Goal: Task Accomplishment & Management: Use online tool/utility

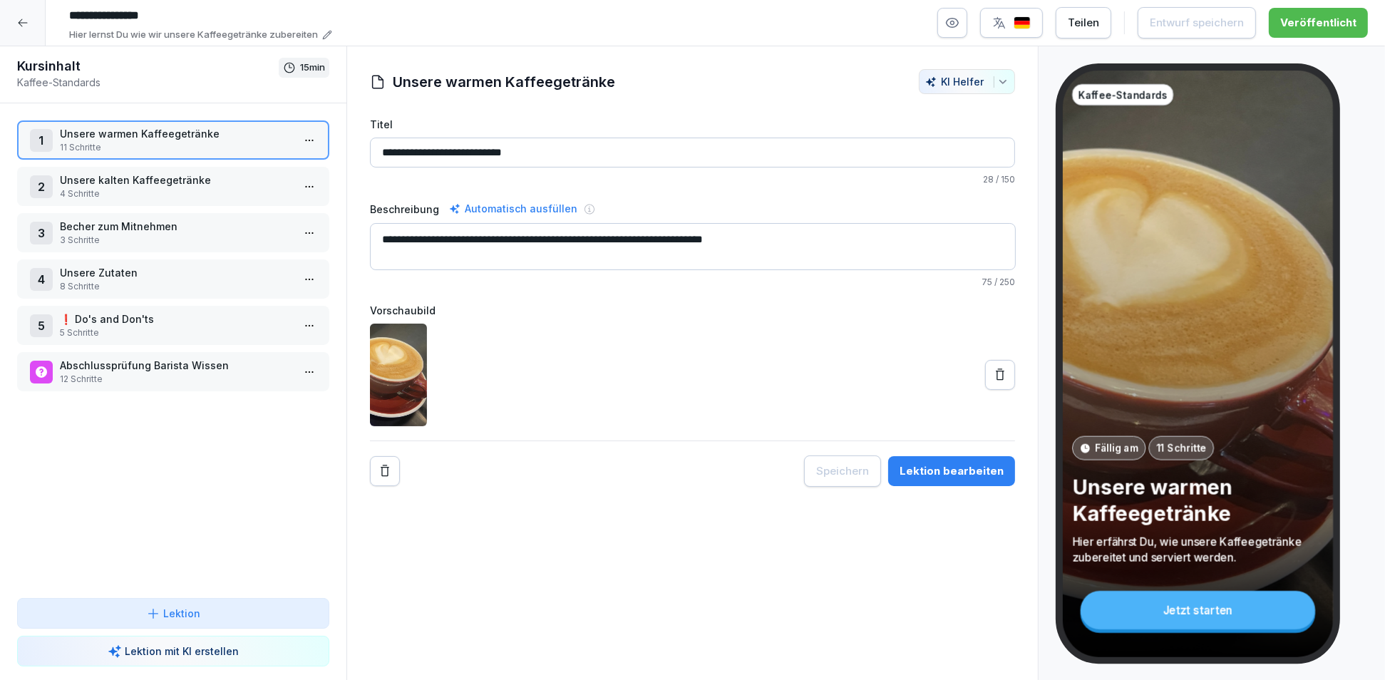
click at [24, 25] on icon at bounding box center [22, 22] width 11 height 11
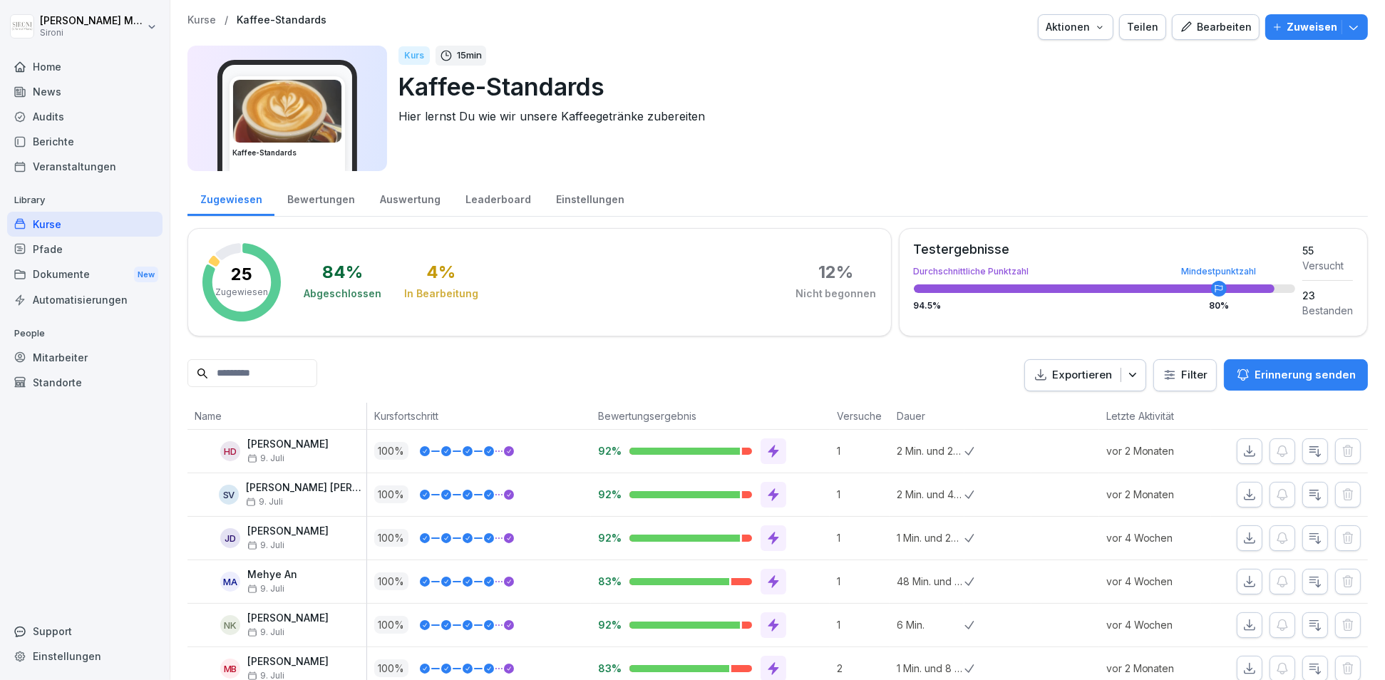
click at [53, 227] on div "Kurse" at bounding box center [84, 224] width 155 height 25
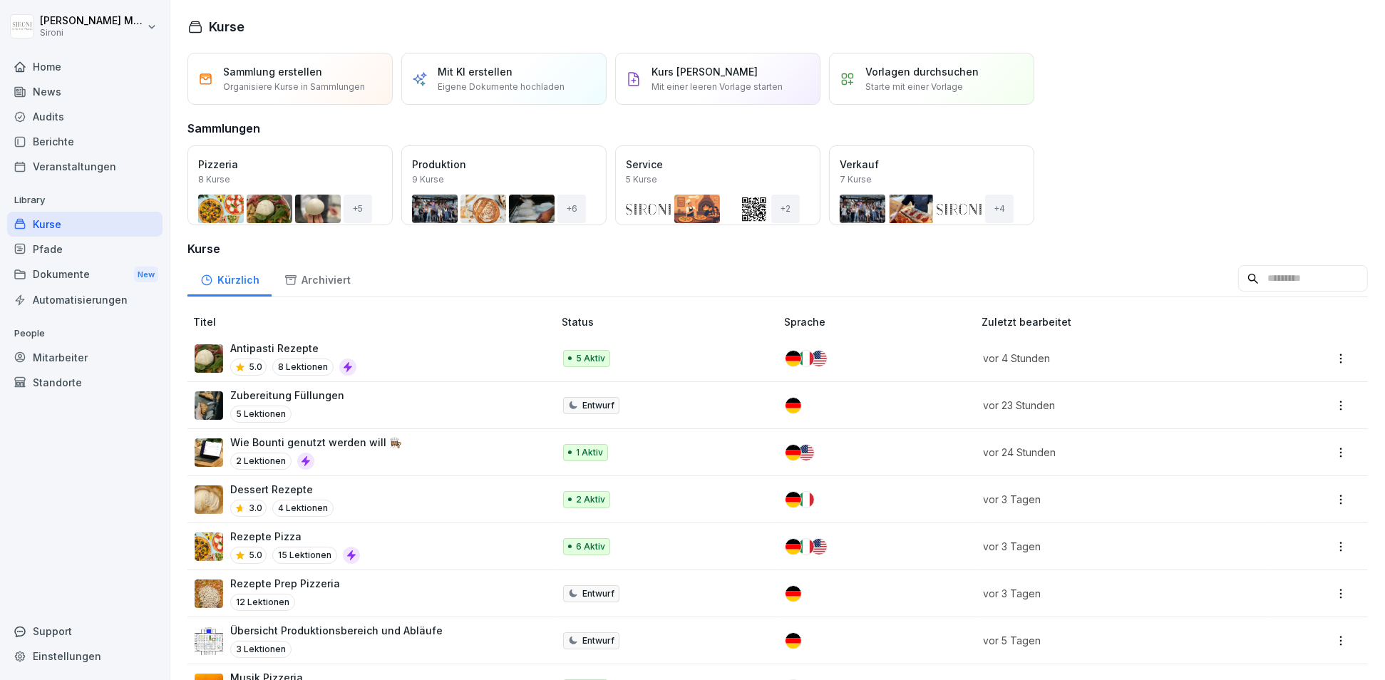
click at [364, 351] on div "Antipasti Rezepte 5.0 8 Lektionen" at bounding box center [367, 358] width 344 height 35
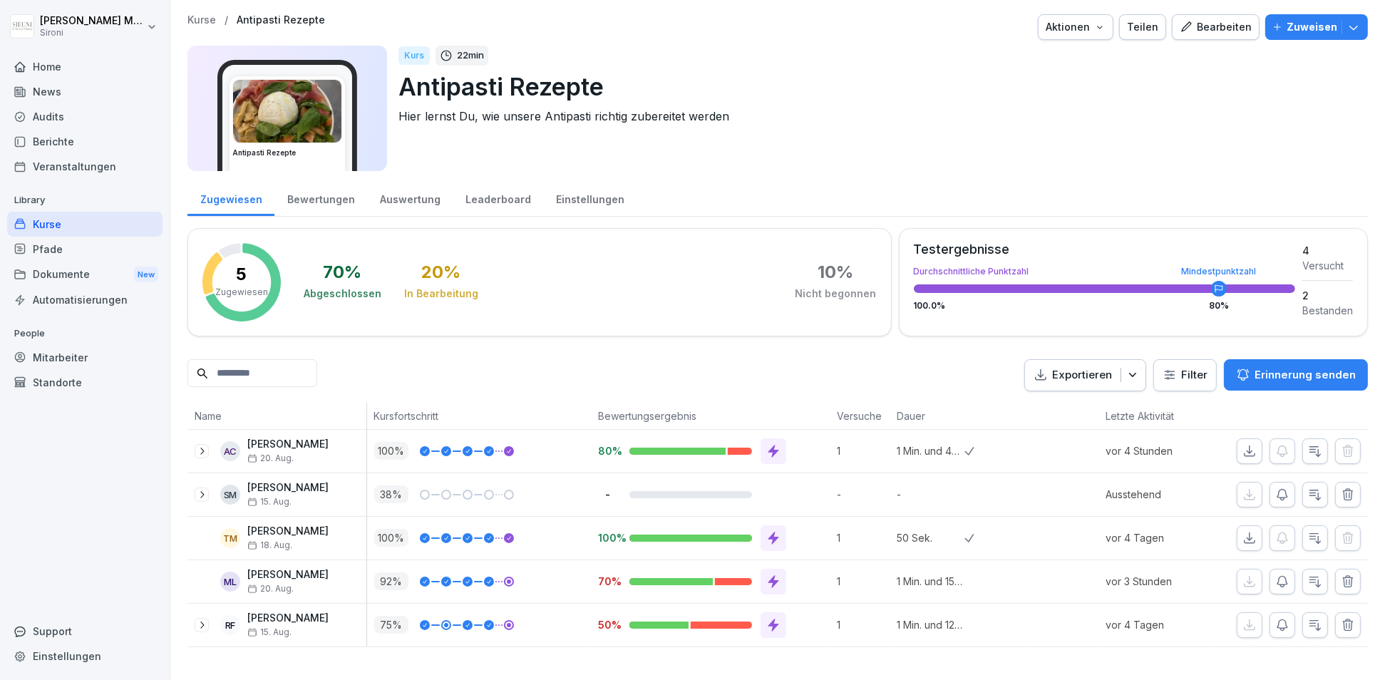
click at [1230, 26] on div "Bearbeiten" at bounding box center [1216, 27] width 72 height 16
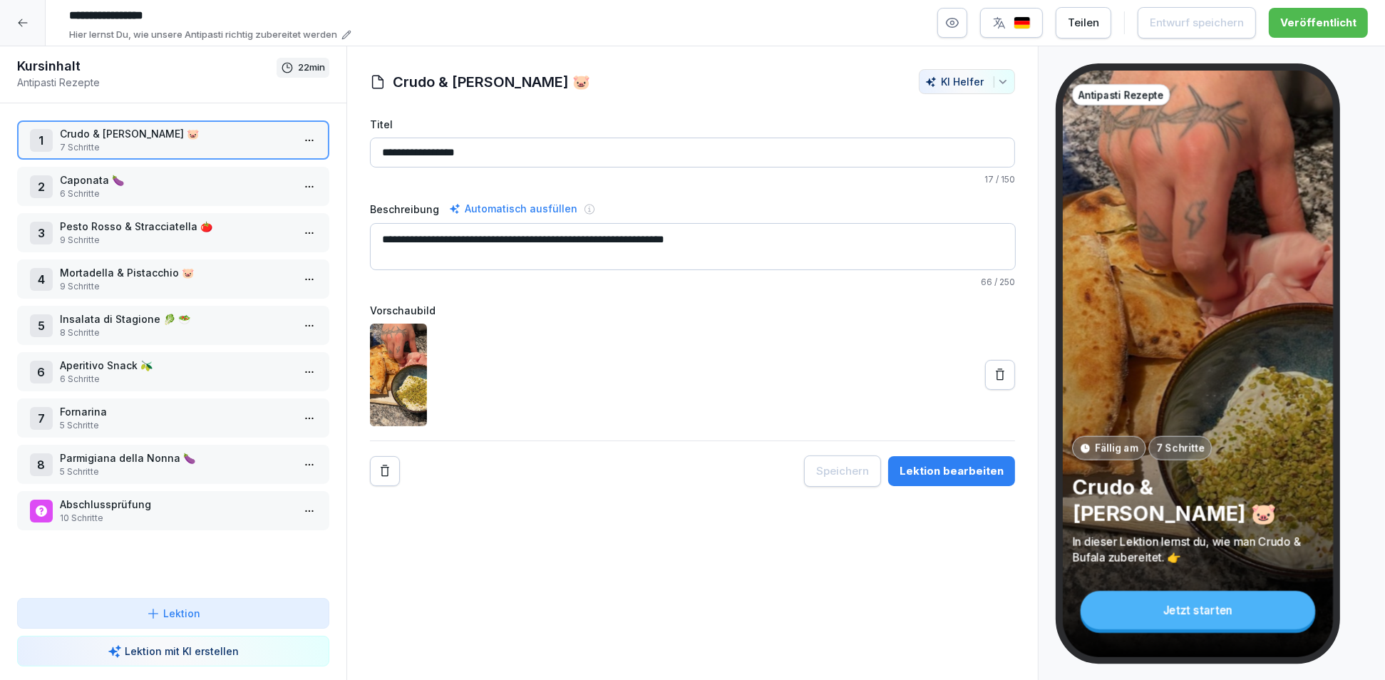
click at [183, 245] on div "3 Pesto Rosso & Stracciatella 🍅 9 Schritte" at bounding box center [173, 232] width 312 height 39
